Goal: Information Seeking & Learning: Learn about a topic

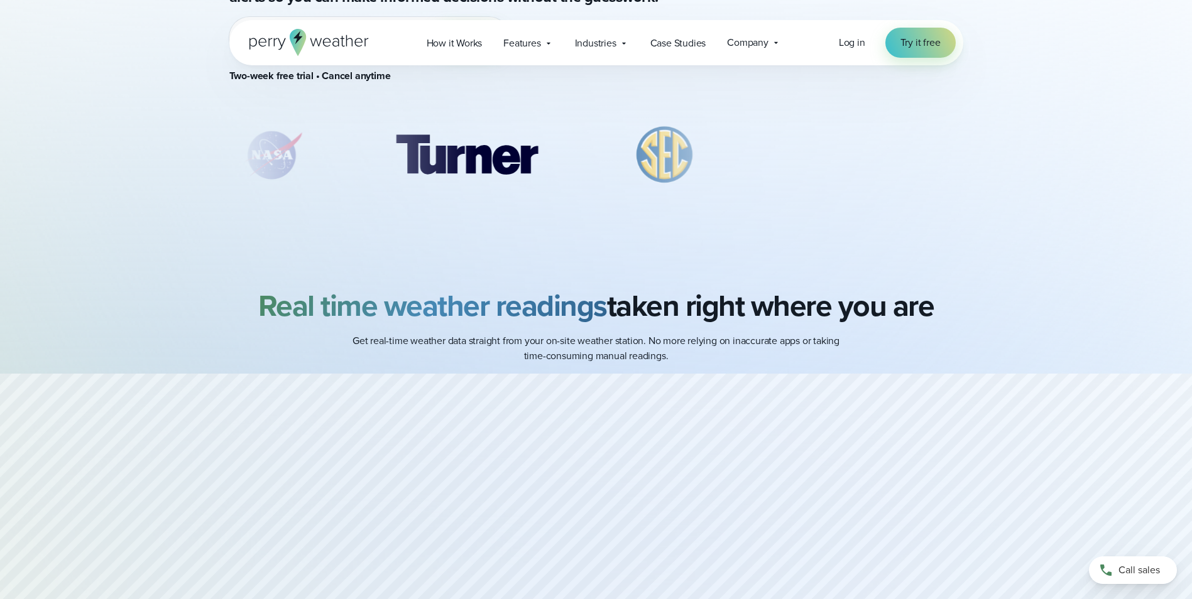
scroll to position [251, 0]
click at [455, 44] on span "How it Works" at bounding box center [455, 43] width 56 height 15
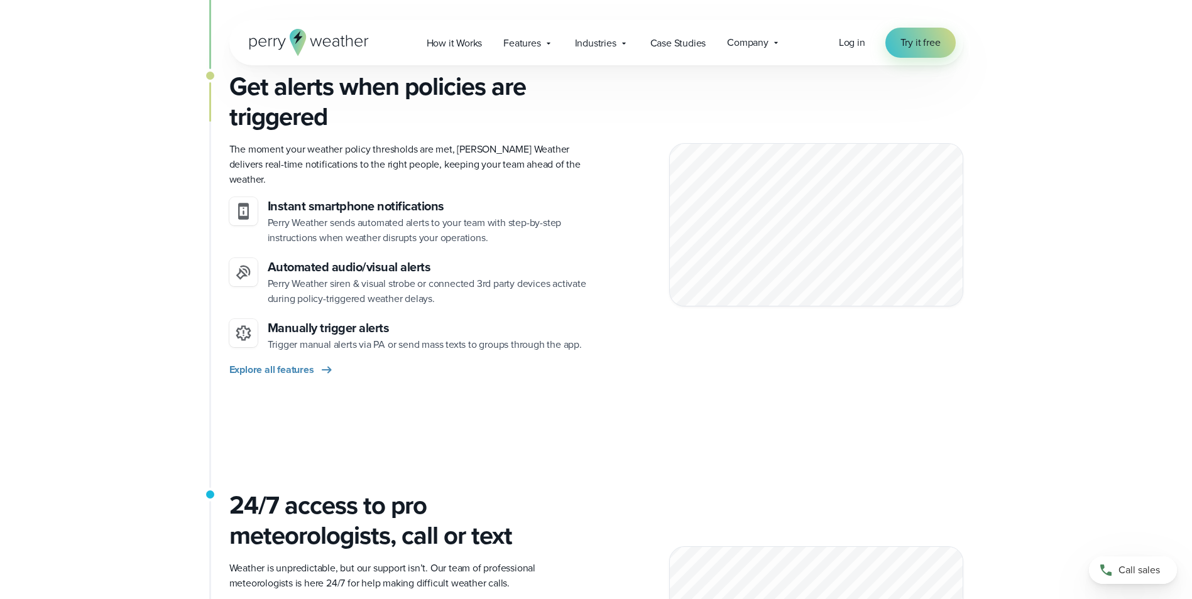
scroll to position [880, 0]
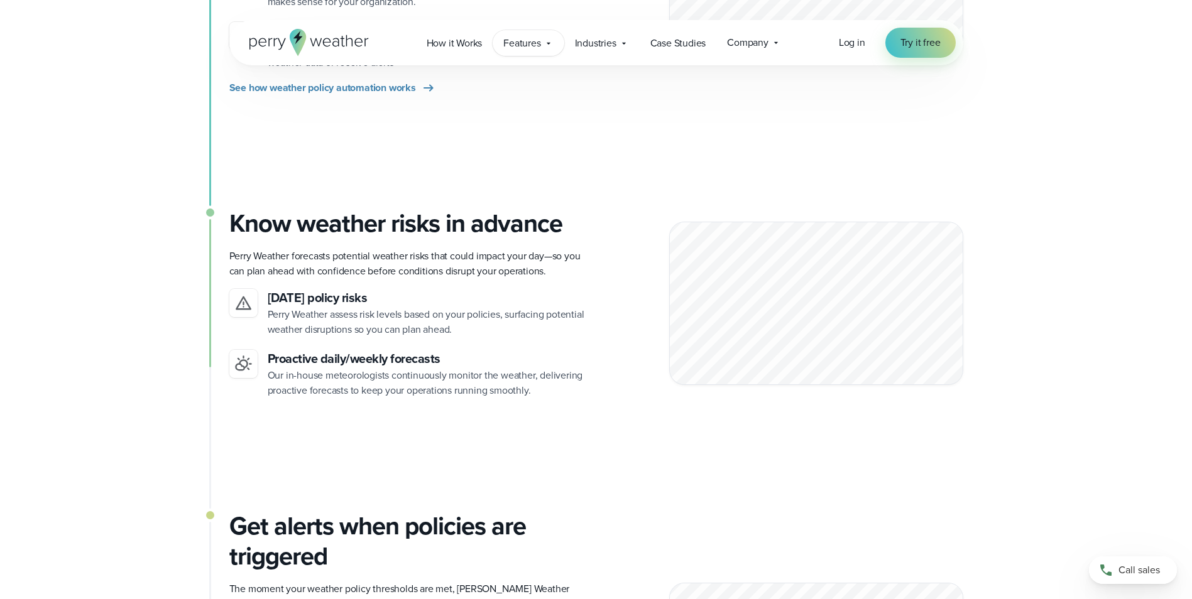
click at [540, 43] on span "Features" at bounding box center [521, 43] width 37 height 15
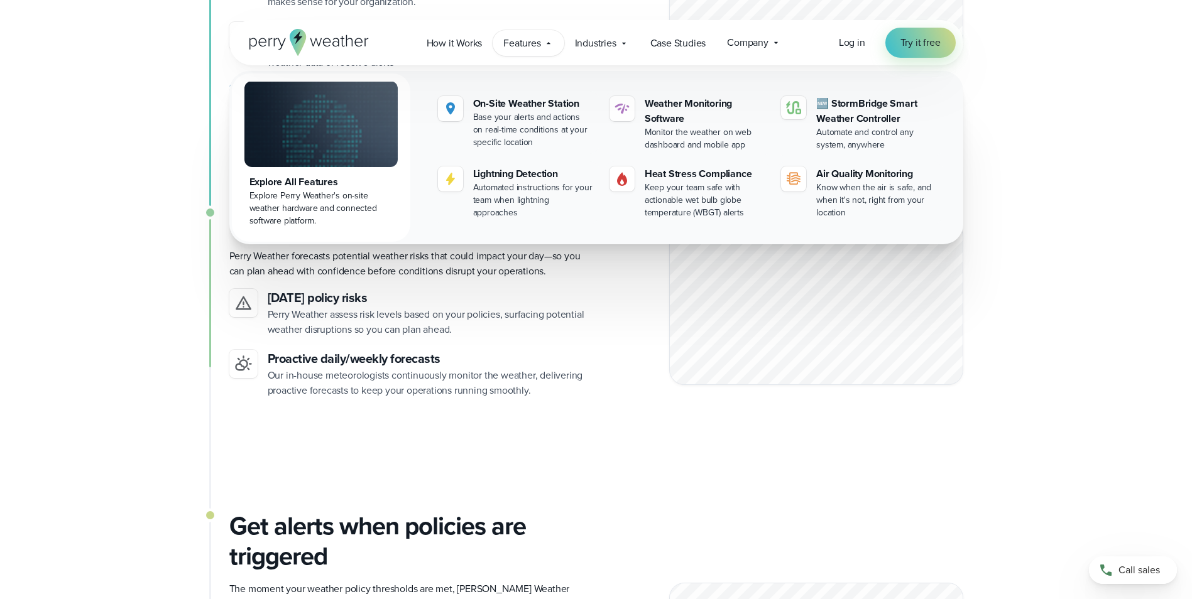
click at [629, 402] on div "Know weather risks in advance Perry Weather forecasts potential weather risks t…" at bounding box center [596, 360] width 734 height 303
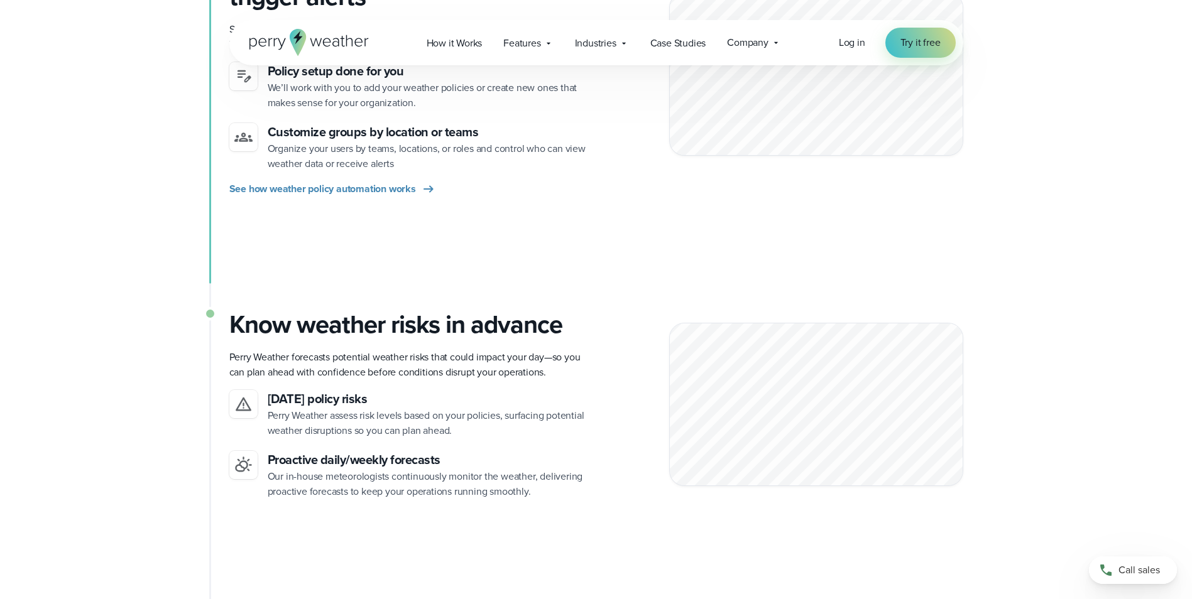
scroll to position [628, 0]
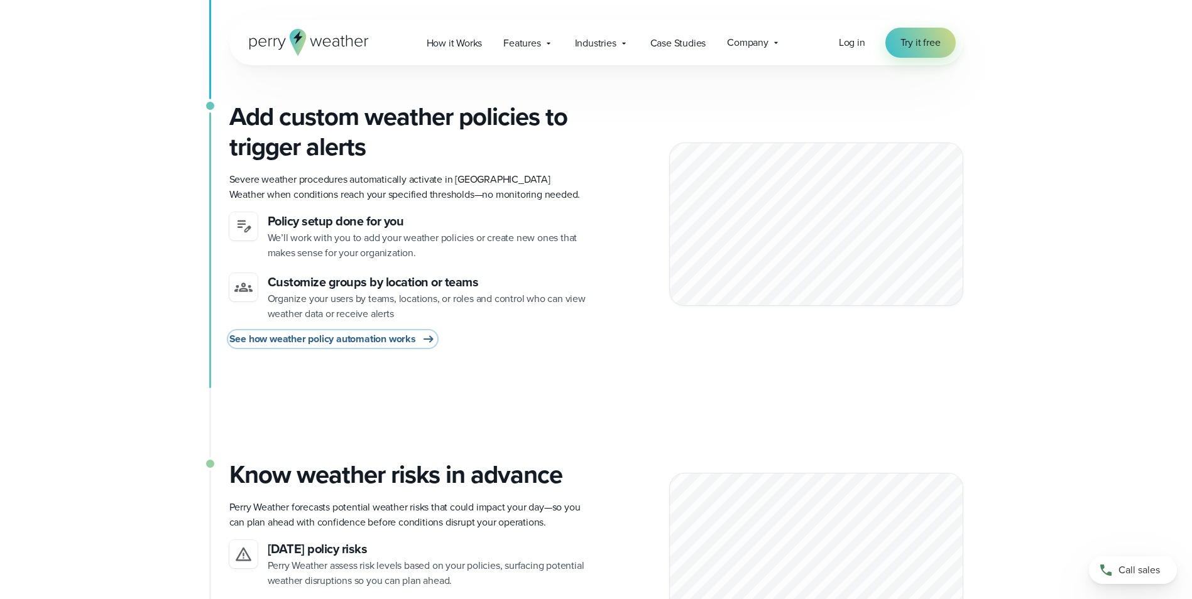
click at [315, 335] on span "See how weather policy automation works" at bounding box center [322, 339] width 187 height 15
